Goal: Task Accomplishment & Management: Use online tool/utility

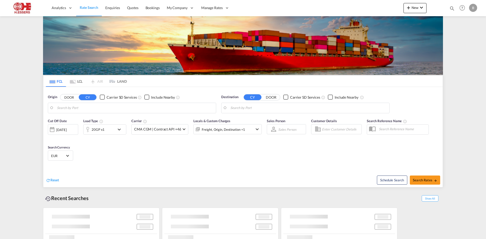
type input "[GEOGRAPHIC_DATA], BEANR"
type input "Aqaba, JOAQB"
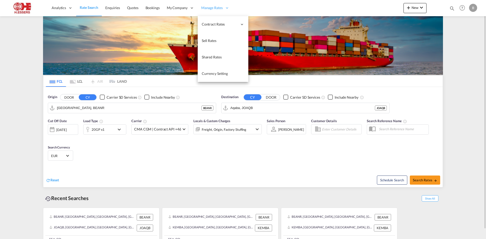
click at [208, 7] on span "Manage Rates" at bounding box center [212, 7] width 22 height 5
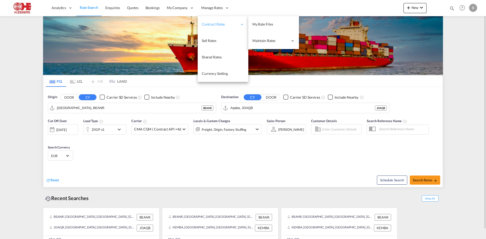
click at [217, 20] on div "Contract Rates" at bounding box center [223, 24] width 51 height 16
click at [257, 27] on link "My Rate Files" at bounding box center [273, 24] width 51 height 16
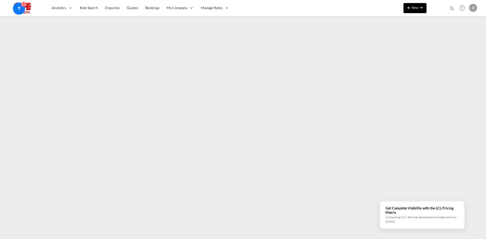
click at [420, 9] on md-icon "icon-chevron-down" at bounding box center [422, 8] width 6 height 6
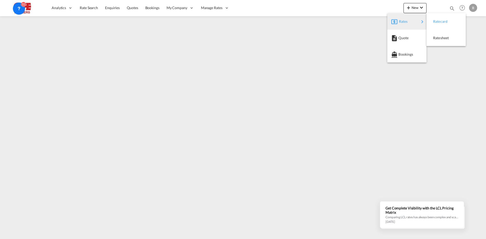
click at [445, 24] on div "Ratecard" at bounding box center [442, 21] width 19 height 13
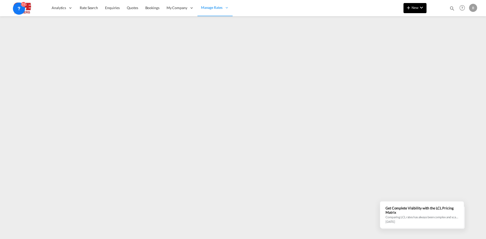
click at [421, 7] on md-icon "icon-chevron-down" at bounding box center [422, 8] width 6 height 6
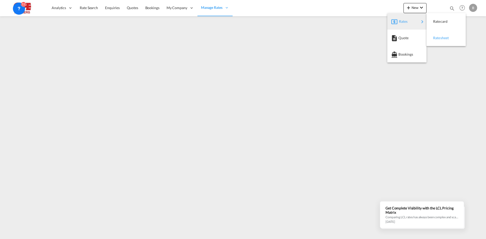
click at [438, 36] on span "Ratesheet" at bounding box center [436, 38] width 6 height 10
